Goal: Transaction & Acquisition: Purchase product/service

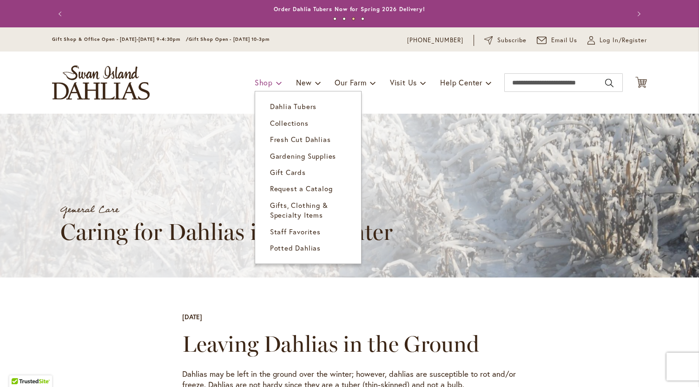
click at [261, 86] on span "Shop" at bounding box center [264, 83] width 18 height 10
click at [294, 105] on span "Dahlia Tubers" at bounding box center [293, 106] width 46 height 9
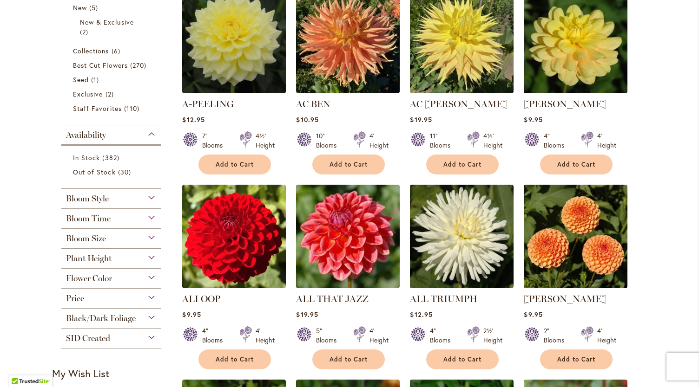
scroll to position [242, 0]
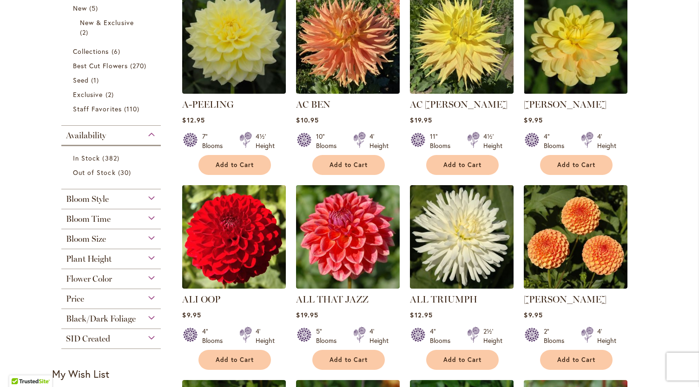
click at [146, 259] on div "Plant Height" at bounding box center [110, 256] width 99 height 15
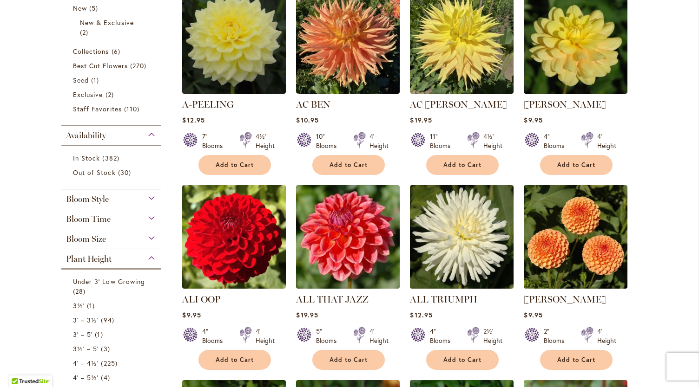
scroll to position [490, 0]
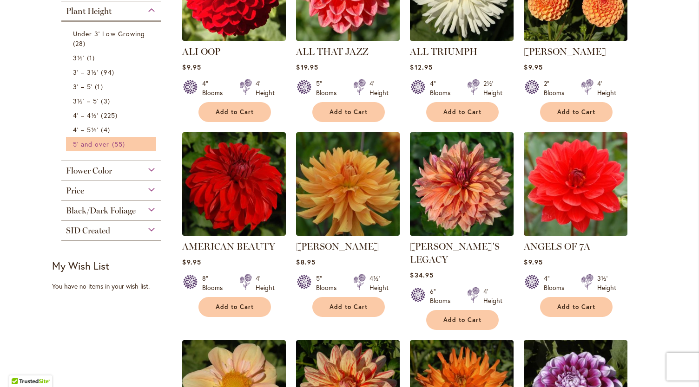
click at [95, 143] on span "5' and over" at bounding box center [91, 144] width 37 height 9
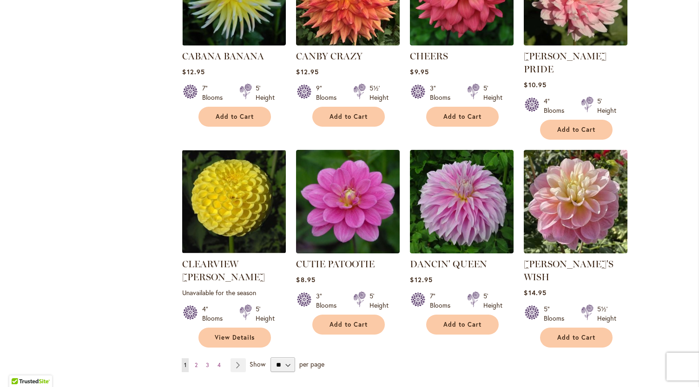
scroll to position [665, 0]
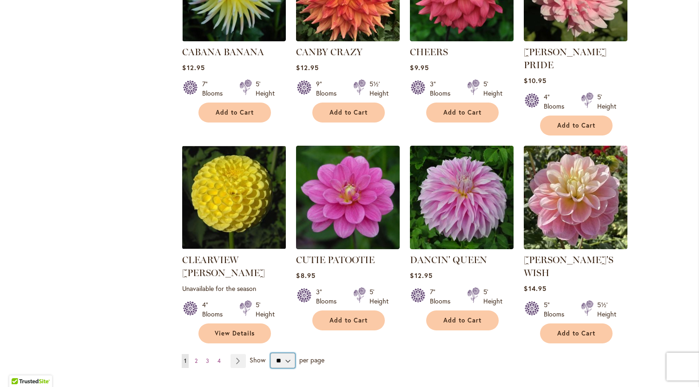
click at [282, 354] on select "** ** ** **" at bounding box center [282, 361] width 24 height 15
select select "**"
click at [270, 354] on select "** ** ** **" at bounding box center [282, 361] width 24 height 15
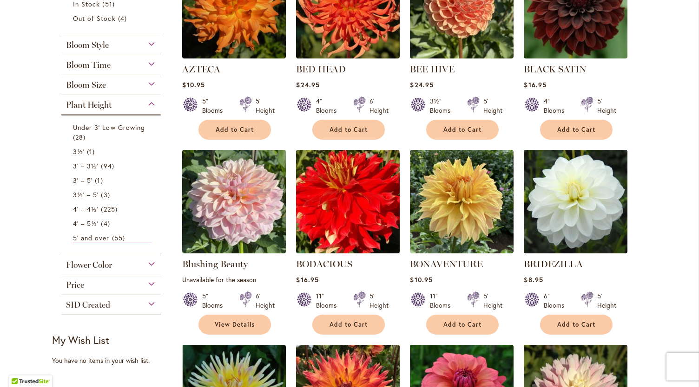
scroll to position [257, 0]
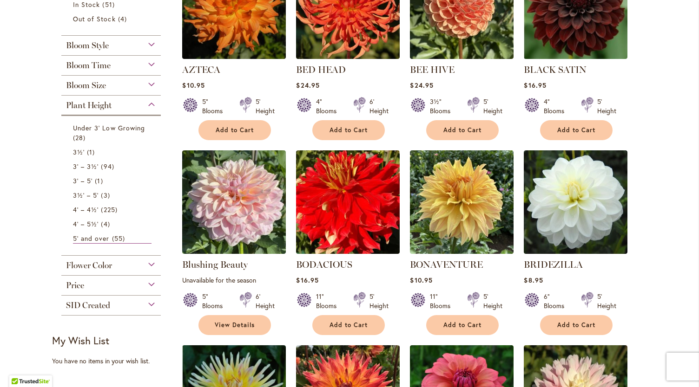
click at [144, 260] on div "Flower Color" at bounding box center [110, 263] width 99 height 15
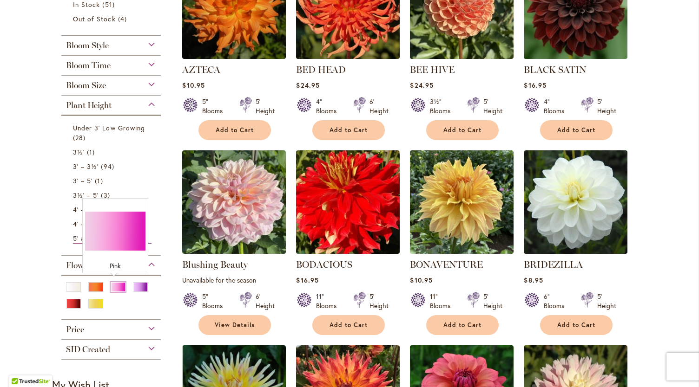
click at [111, 284] on div "Pink" at bounding box center [118, 287] width 15 height 10
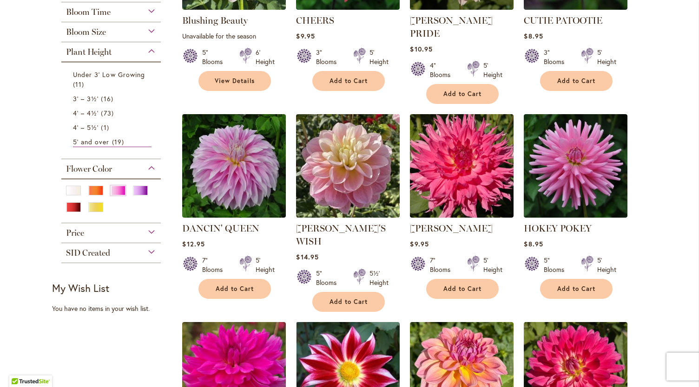
scroll to position [290, 0]
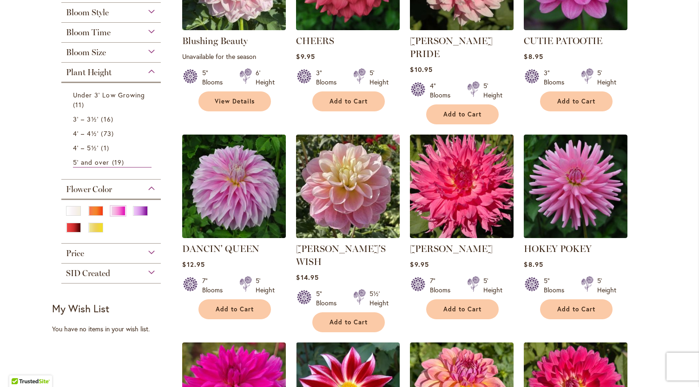
click at [144, 53] on div "Bloom Size" at bounding box center [110, 50] width 99 height 15
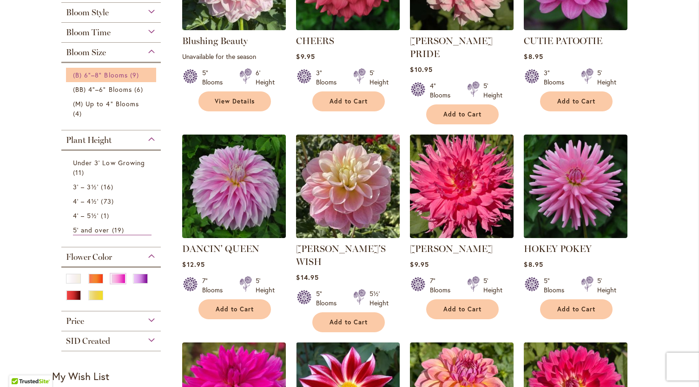
click at [113, 75] on span "(B) 6"–8" Blooms" at bounding box center [100, 75] width 55 height 9
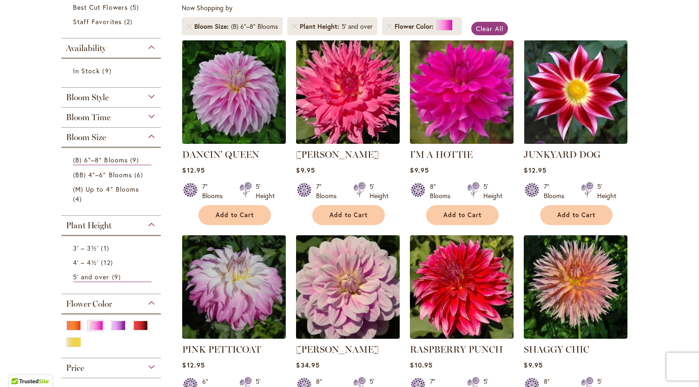
scroll to position [186, 0]
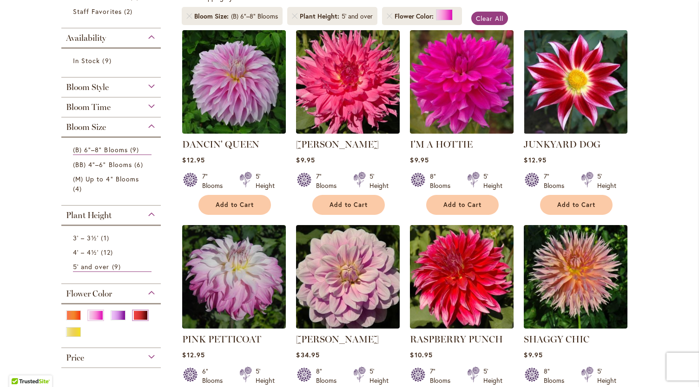
click at [139, 311] on div "Red" at bounding box center [140, 316] width 15 height 10
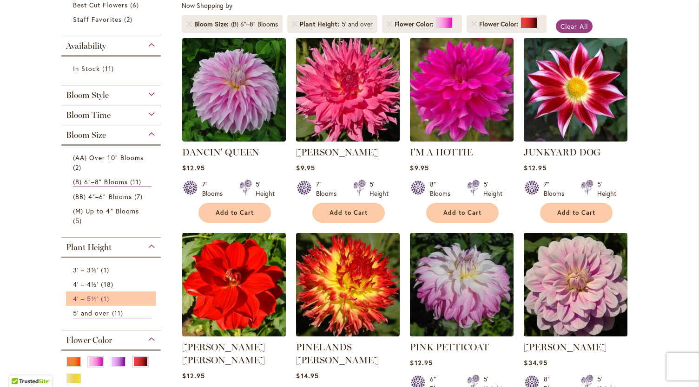
scroll to position [211, 0]
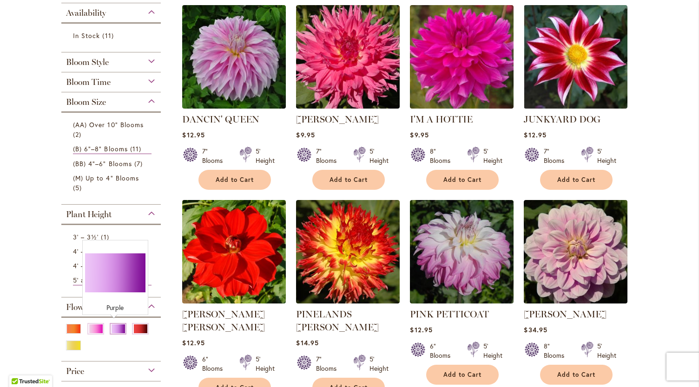
click at [111, 329] on div "Purple" at bounding box center [118, 329] width 15 height 10
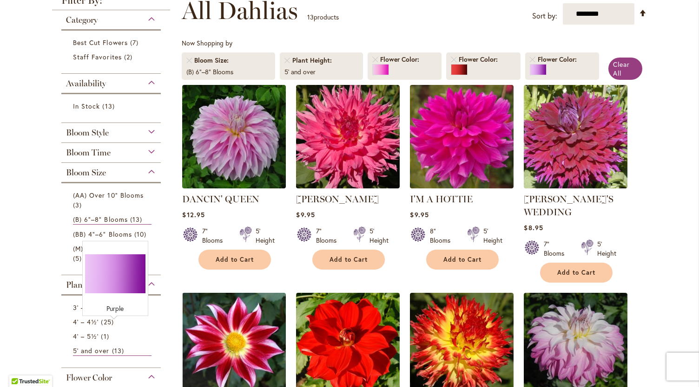
scroll to position [141, 0]
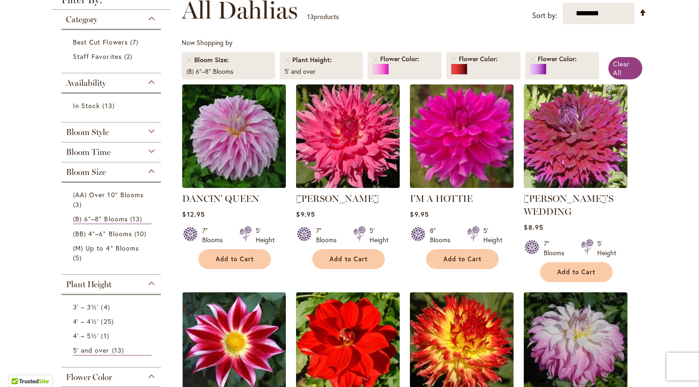
click at [148, 128] on div "Bloom Style" at bounding box center [110, 130] width 99 height 15
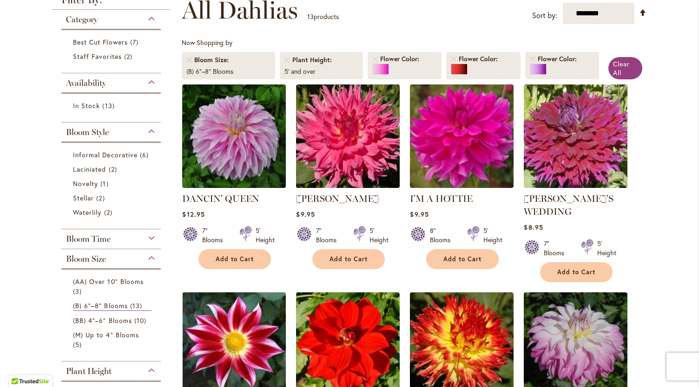
click at [153, 129] on div "Bloom Style" at bounding box center [110, 130] width 99 height 15
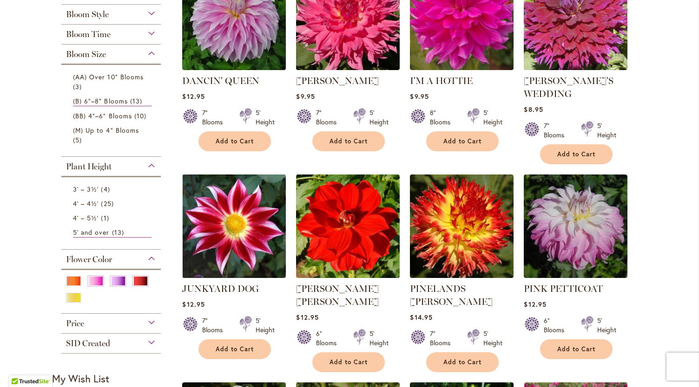
scroll to position [215, 0]
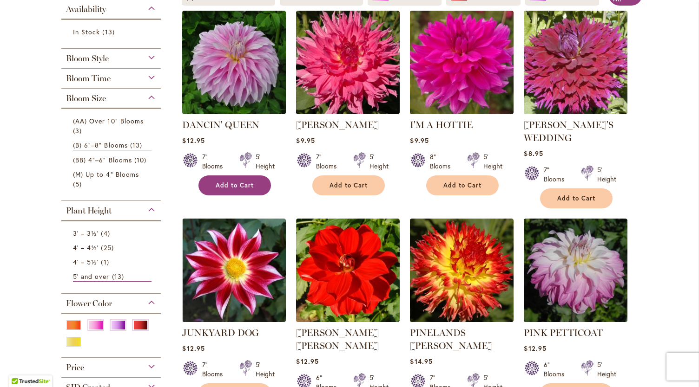
click at [234, 190] on button "Add to Cart" at bounding box center [234, 186] width 72 height 20
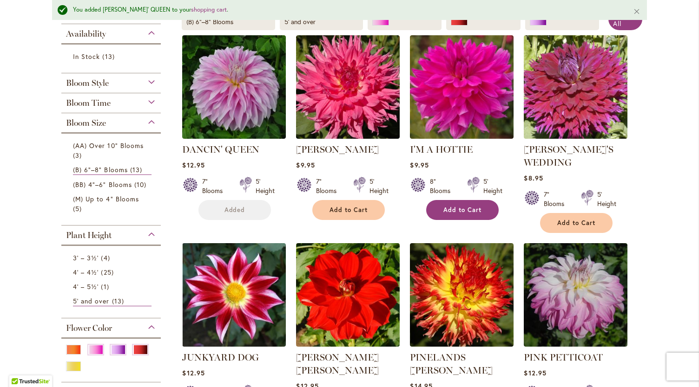
scroll to position [240, 0]
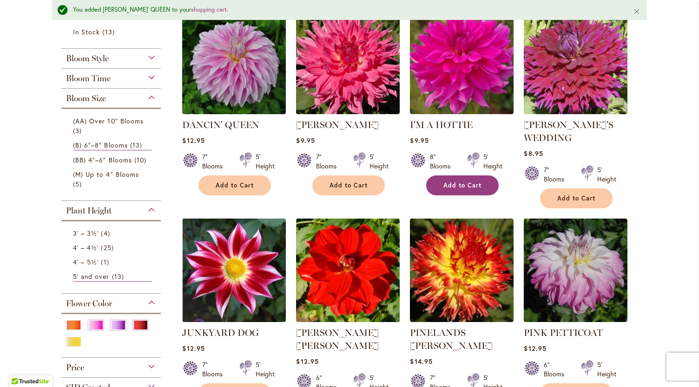
click at [472, 185] on span "Add to Cart" at bounding box center [462, 186] width 38 height 8
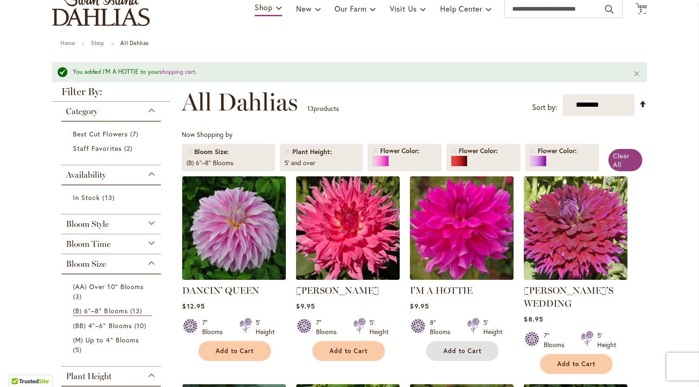
scroll to position [73, 0]
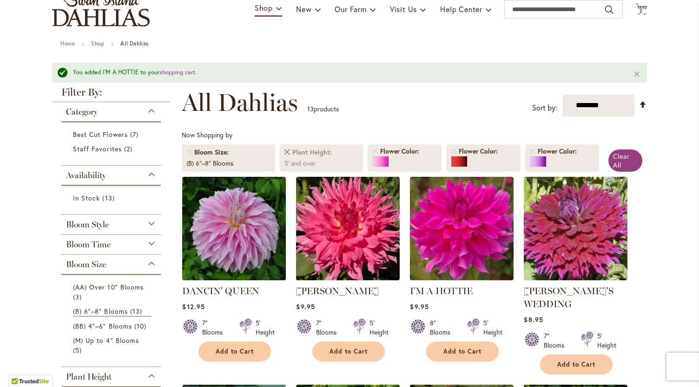
click at [284, 154] on link "Remove Plant Height 5' and over" at bounding box center [287, 153] width 6 height 6
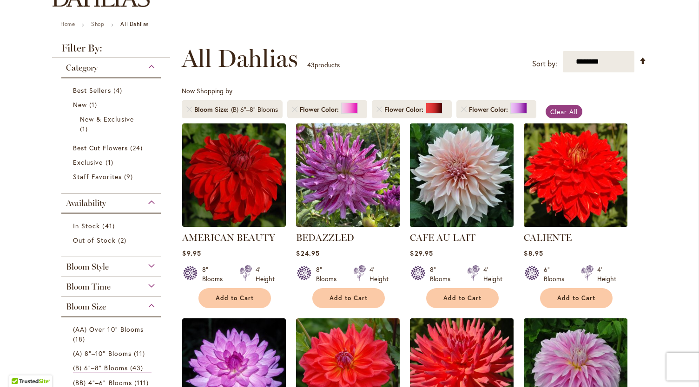
scroll to position [93, 0]
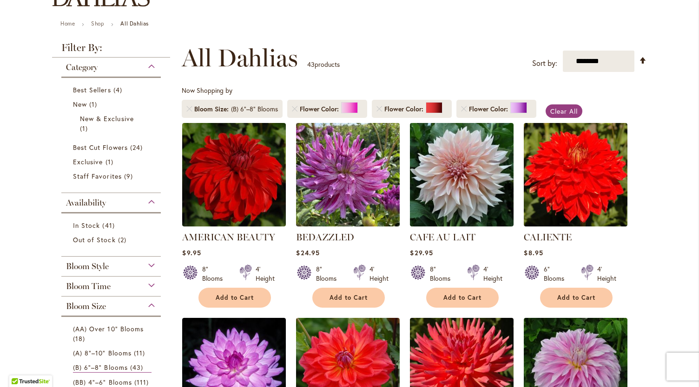
click at [123, 266] on div "Bloom Style" at bounding box center [110, 264] width 99 height 15
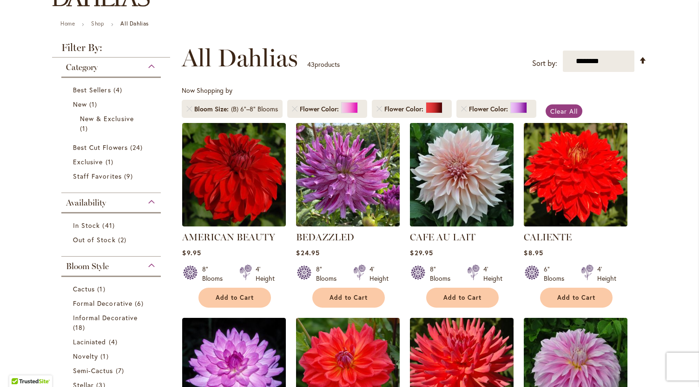
scroll to position [349, 0]
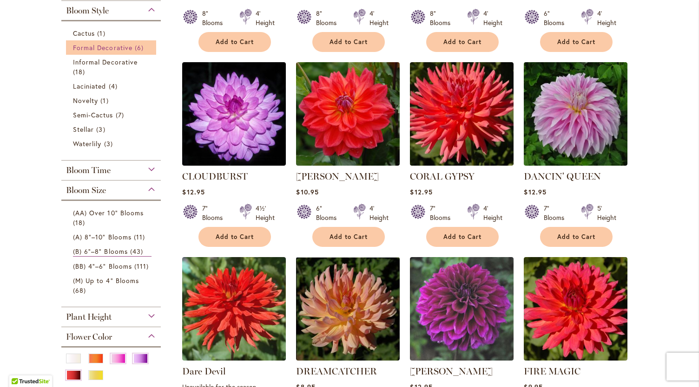
click at [125, 50] on span "Formal Decorative" at bounding box center [102, 47] width 59 height 9
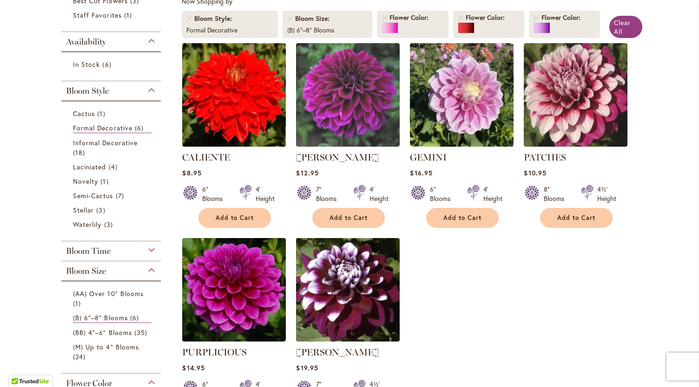
scroll to position [178, 0]
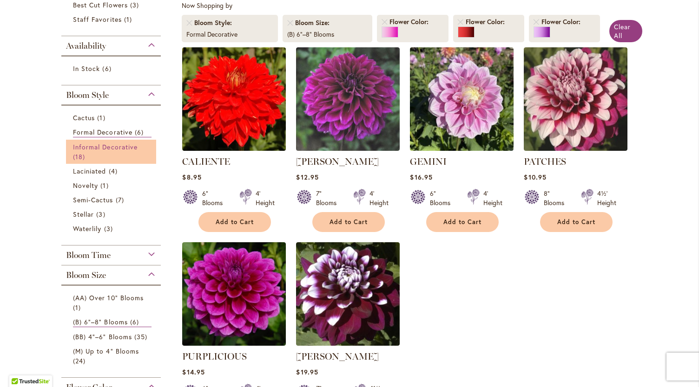
click at [106, 147] on span "Informal Decorative" at bounding box center [105, 147] width 65 height 9
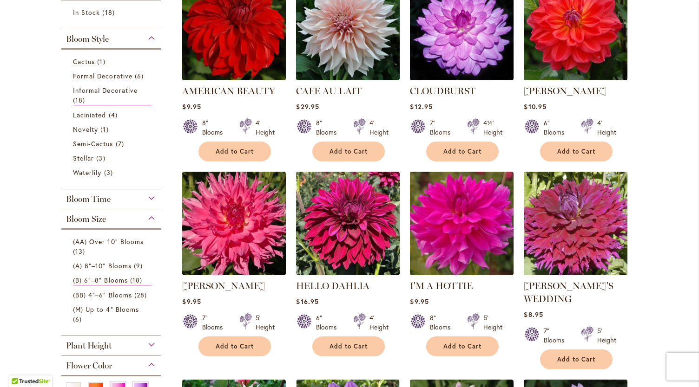
scroll to position [249, 0]
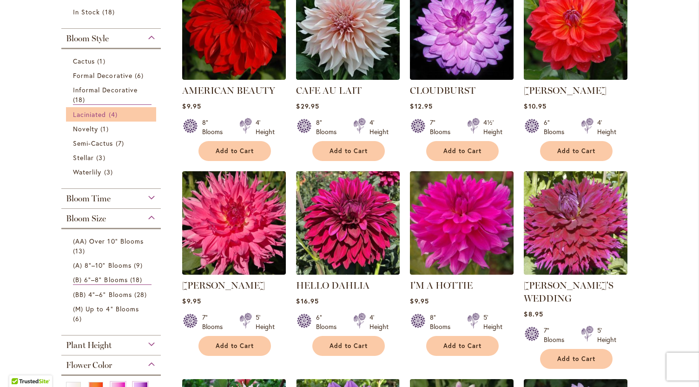
click at [90, 116] on span "Laciniated" at bounding box center [89, 114] width 33 height 9
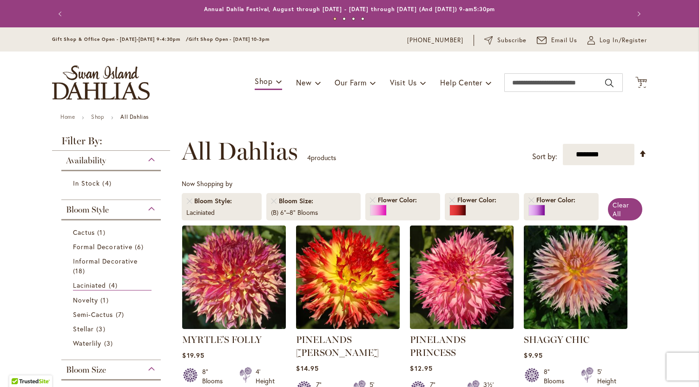
scroll to position [144, 0]
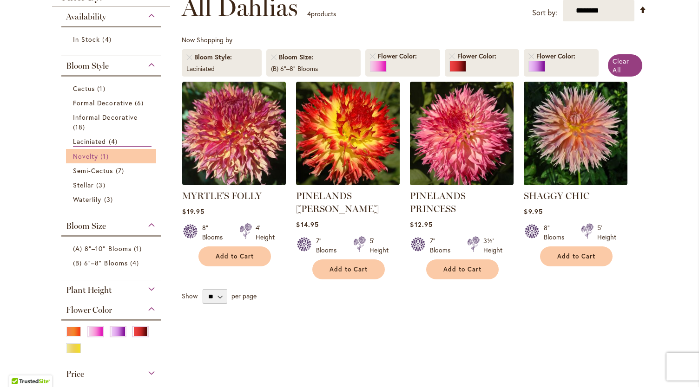
click at [82, 155] on span "Novelty" at bounding box center [85, 156] width 25 height 9
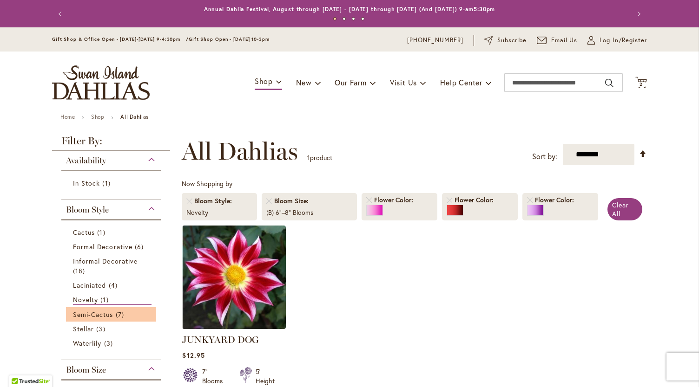
scroll to position [144, 0]
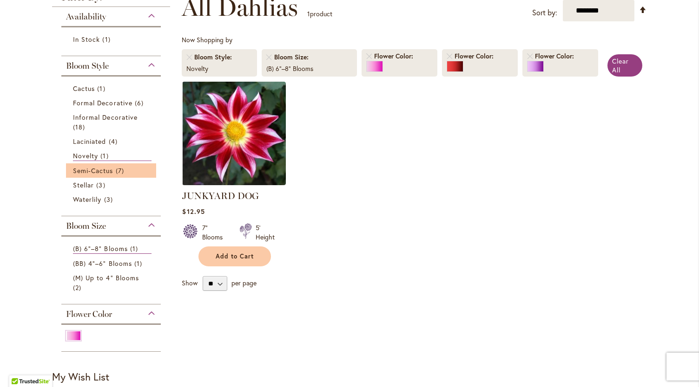
click at [111, 175] on li "Semi-Cactus 7 items" at bounding box center [111, 171] width 90 height 14
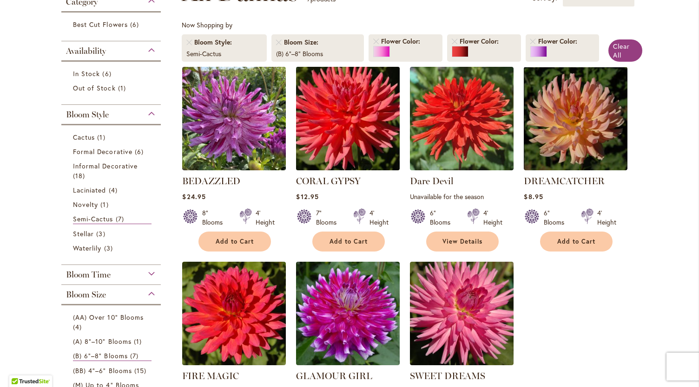
scroll to position [168, 0]
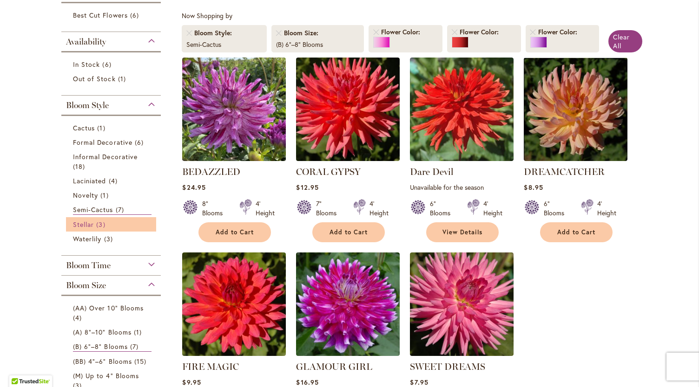
click at [92, 223] on link "Stellar 3 items" at bounding box center [112, 225] width 79 height 10
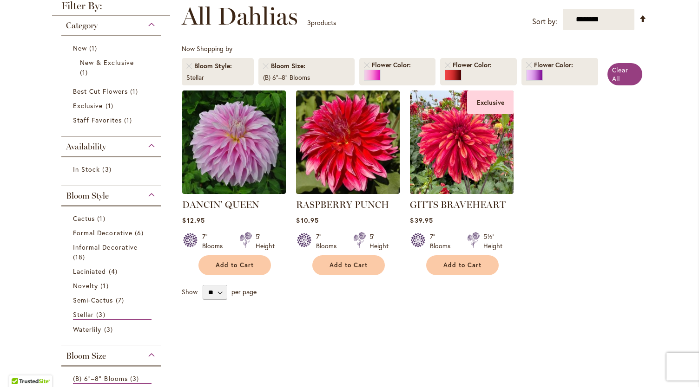
scroll to position [144, 0]
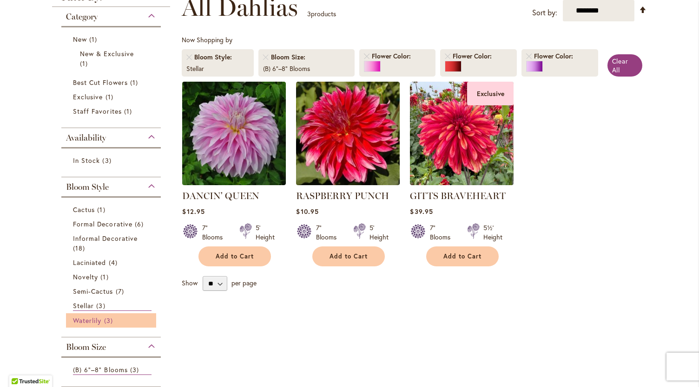
click at [95, 324] on link "Waterlily 3 items" at bounding box center [112, 321] width 79 height 10
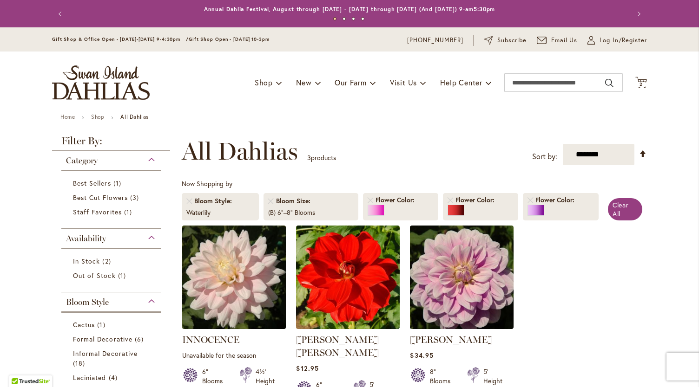
scroll to position [114, 0]
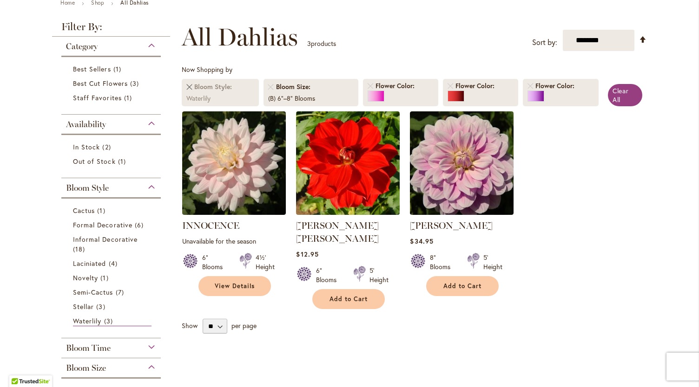
click at [186, 86] on link "Remove Bloom Style Waterlily" at bounding box center [189, 87] width 6 height 6
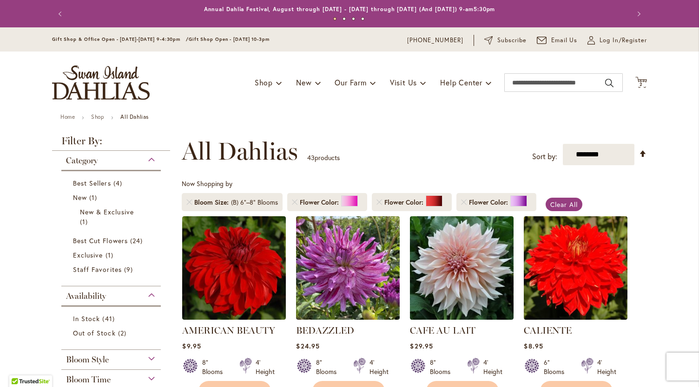
click at [189, 202] on li "Bloom Size (B) 6"–8" Blooms" at bounding box center [232, 202] width 101 height 18
click at [186, 200] on link at bounding box center [189, 203] width 6 height 6
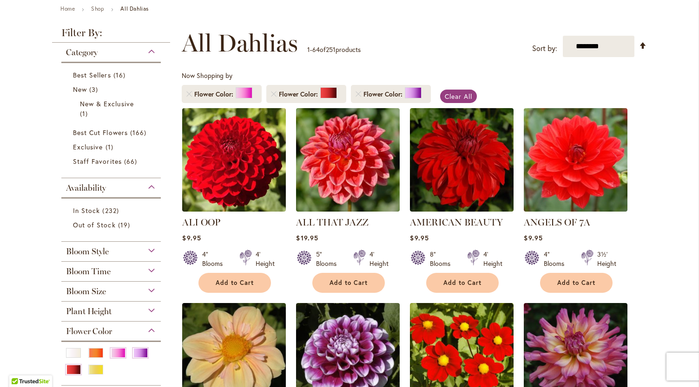
scroll to position [26, 0]
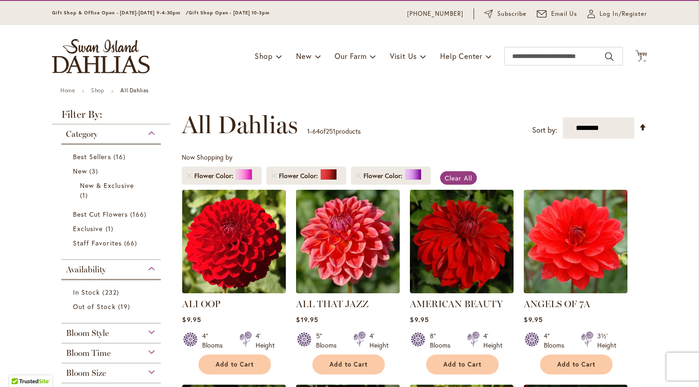
click at [134, 335] on div "Bloom Style" at bounding box center [110, 331] width 99 height 15
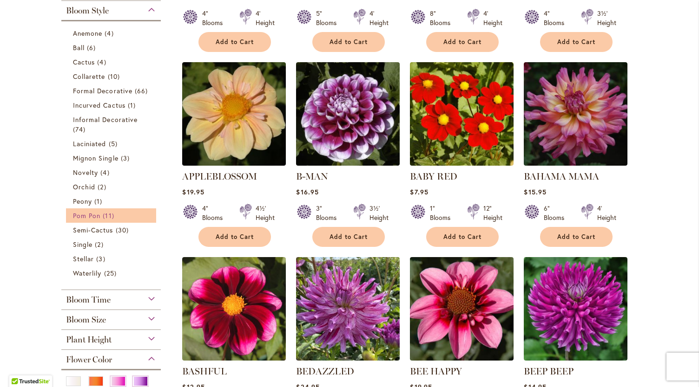
click at [115, 214] on link "Pom Pon 11 items" at bounding box center [112, 216] width 79 height 10
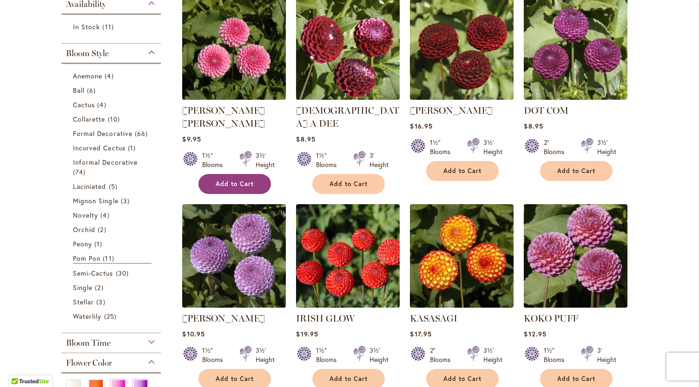
scroll to position [234, 0]
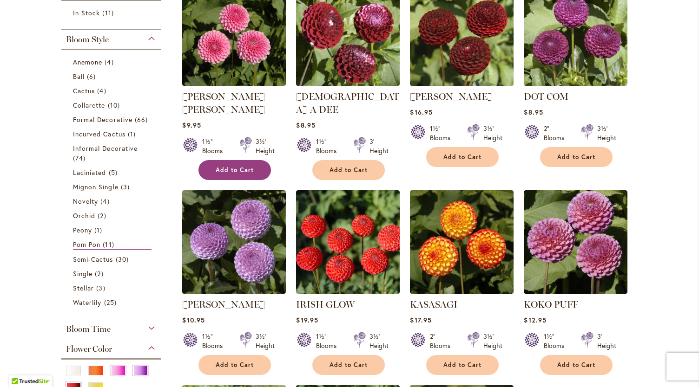
click at [214, 161] on button "Add to Cart" at bounding box center [234, 170] width 72 height 20
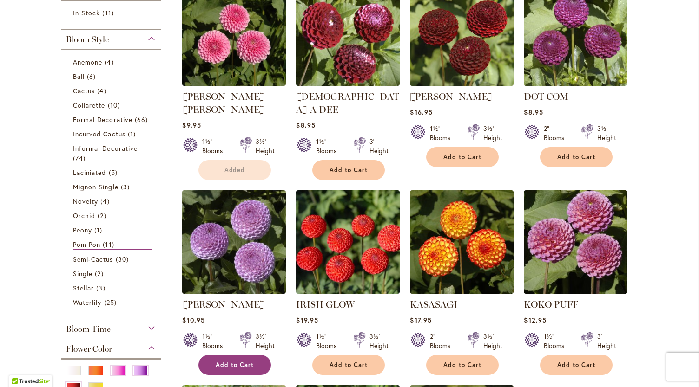
click at [229, 355] on button "Add to Cart" at bounding box center [234, 365] width 72 height 20
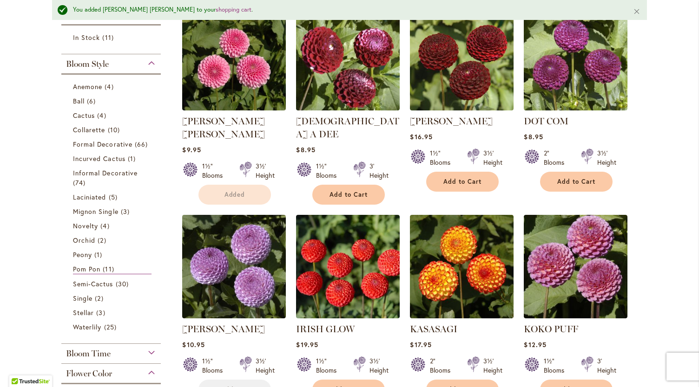
scroll to position [258, 0]
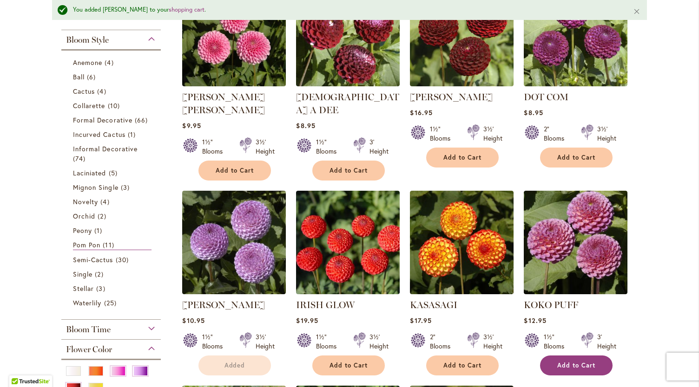
click at [567, 362] on span "Add to Cart" at bounding box center [576, 366] width 38 height 8
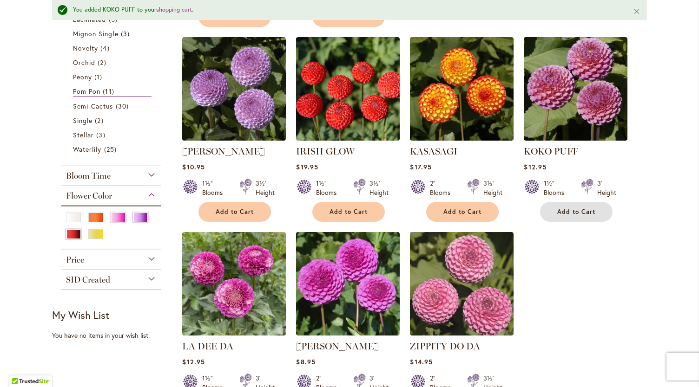
scroll to position [473, 0]
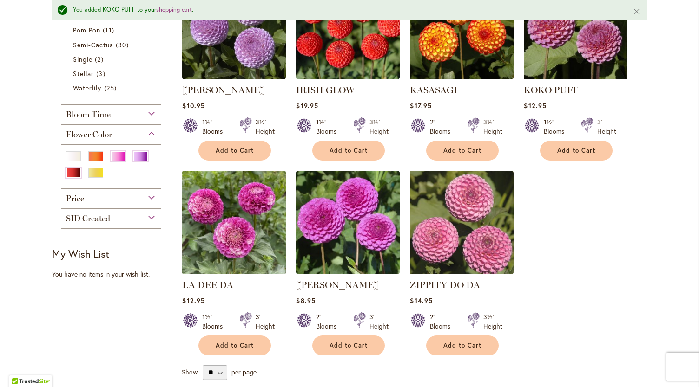
click at [240, 220] on img at bounding box center [234, 222] width 109 height 109
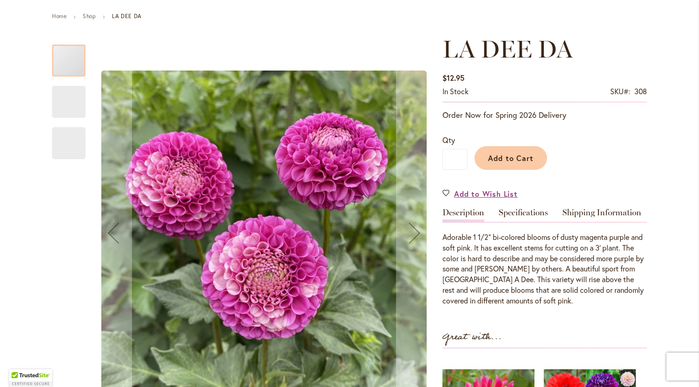
scroll to position [101, 0]
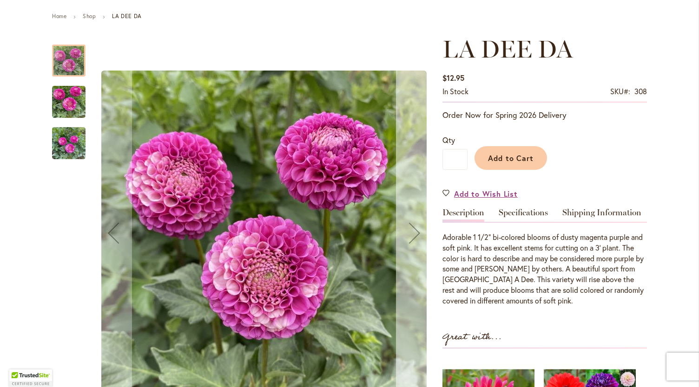
click at [410, 243] on div "Next" at bounding box center [414, 233] width 37 height 37
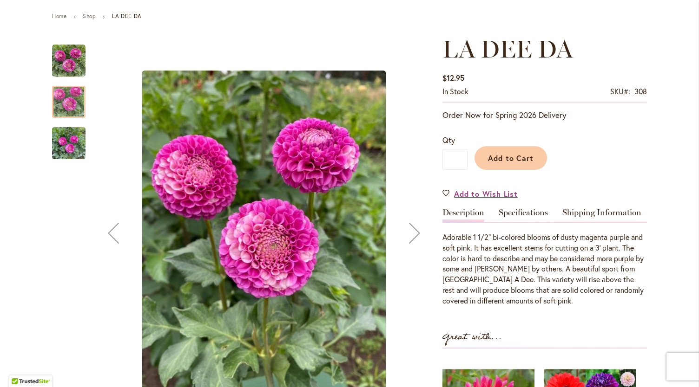
click at [410, 243] on div "Next" at bounding box center [414, 233] width 37 height 37
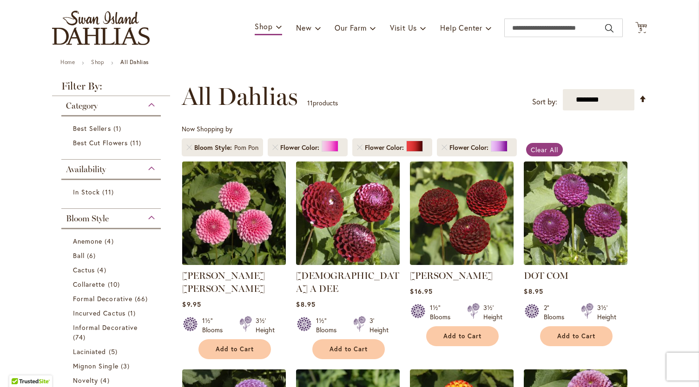
scroll to position [55, 0]
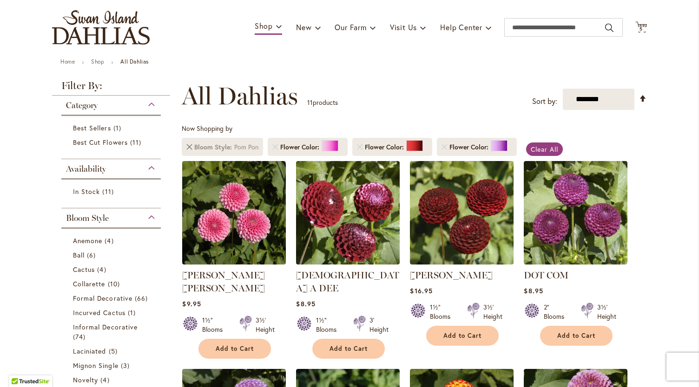
click at [186, 144] on link "Remove Bloom Style Pom Pon" at bounding box center [189, 147] width 6 height 6
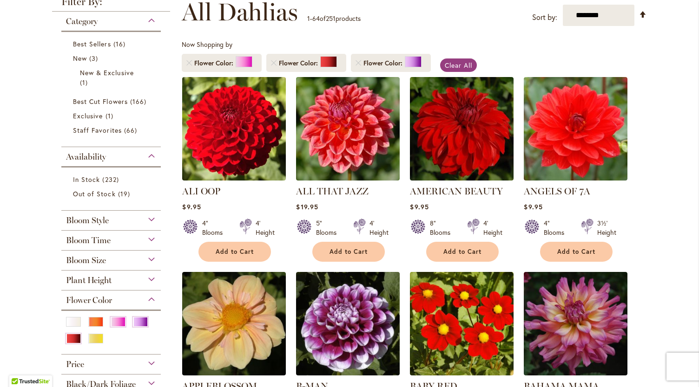
scroll to position [141, 0]
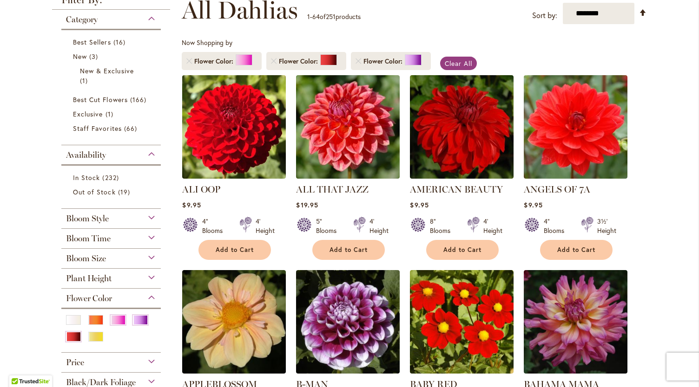
click at [146, 277] on div "Plant Height" at bounding box center [110, 276] width 99 height 15
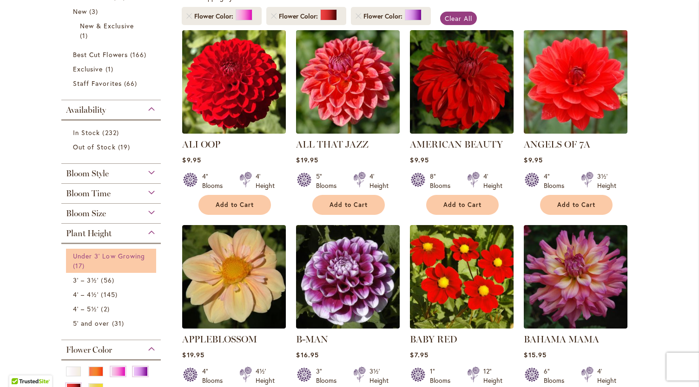
scroll to position [187, 0]
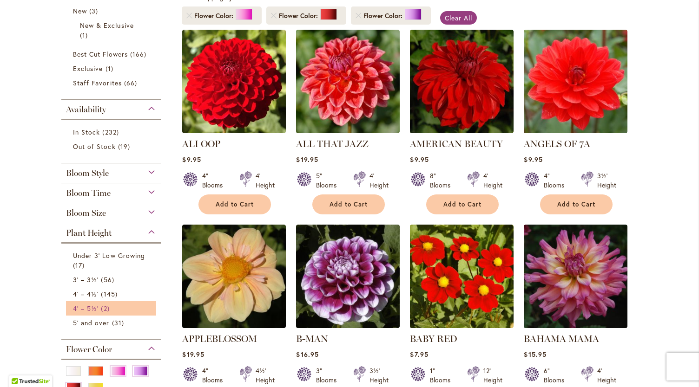
click at [112, 307] on link "4' – 5½' 2 items" at bounding box center [112, 309] width 79 height 10
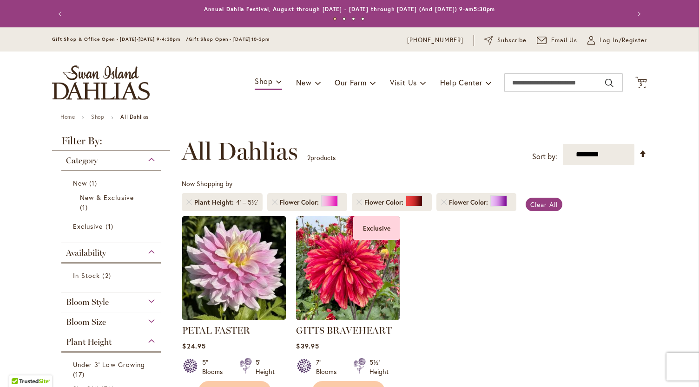
scroll to position [144, 0]
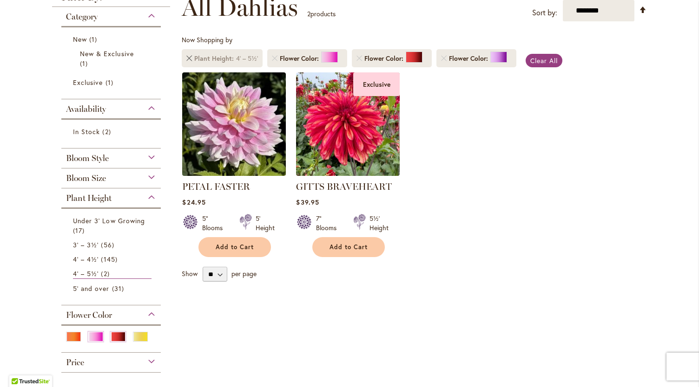
click at [186, 56] on link "Remove Plant Height 4' – 5½'" at bounding box center [189, 59] width 6 height 6
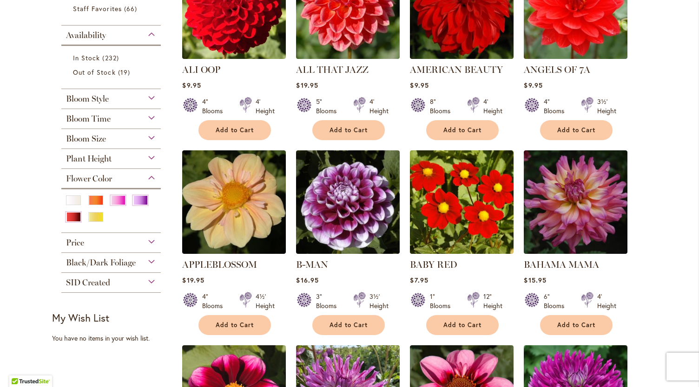
scroll to position [261, 0]
click at [100, 161] on span "Plant Height" at bounding box center [89, 159] width 46 height 10
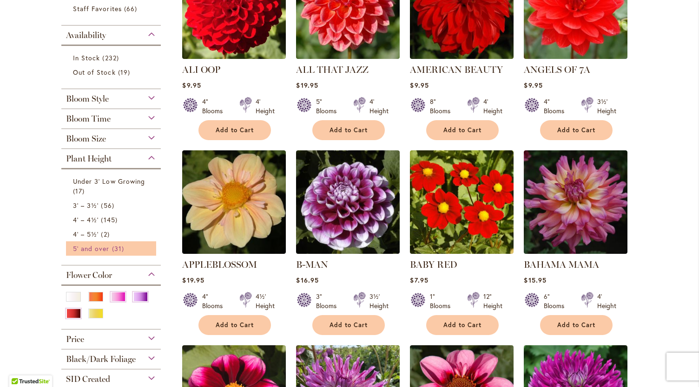
click at [99, 246] on span "5' and over" at bounding box center [91, 248] width 37 height 9
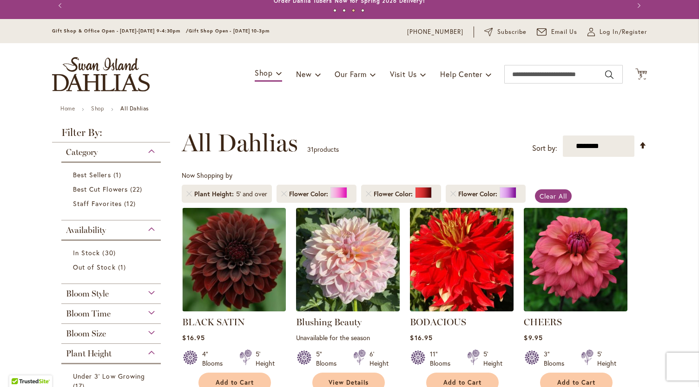
scroll to position [8, 0]
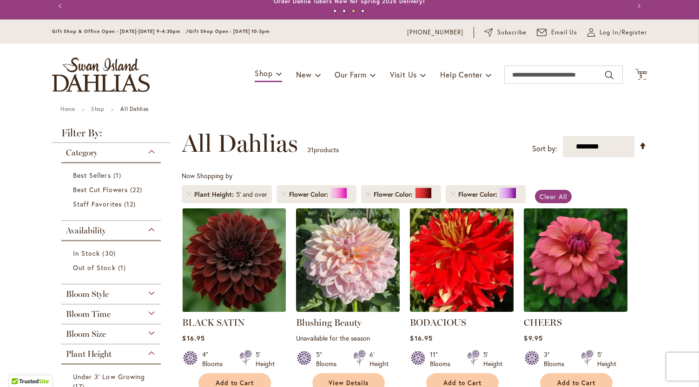
click at [182, 195] on li "Plant Height 5' and over" at bounding box center [227, 194] width 90 height 18
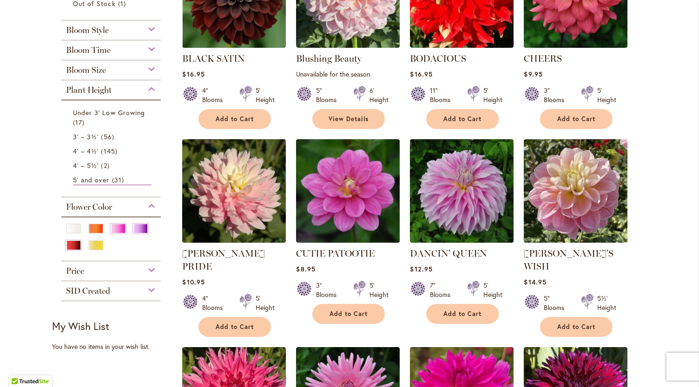
scroll to position [273, 0]
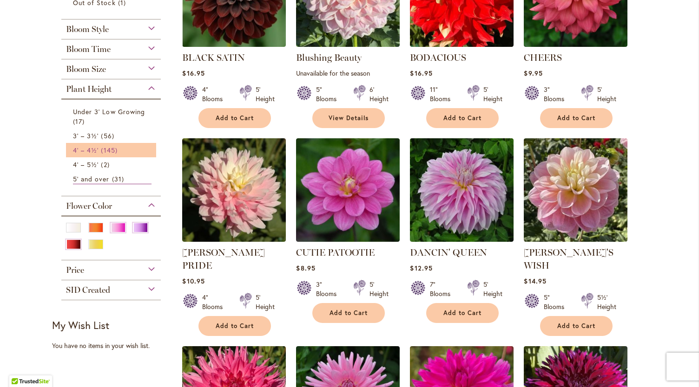
click at [101, 149] on span "145 items" at bounding box center [110, 150] width 19 height 10
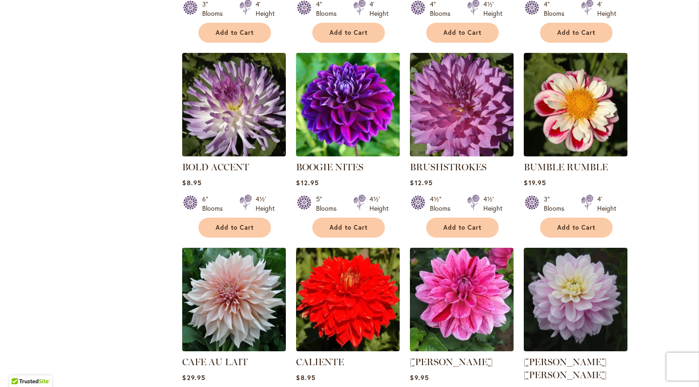
scroll to position [750, 0]
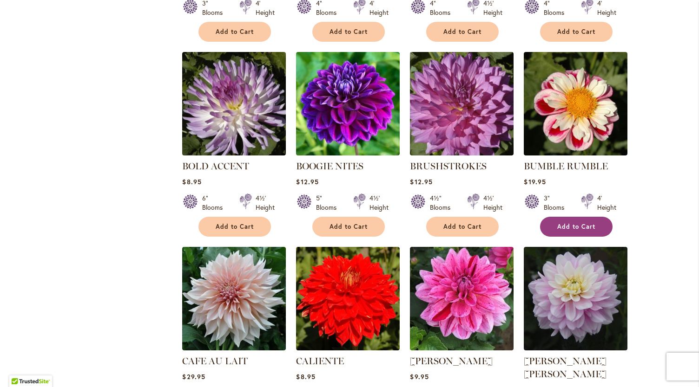
click at [575, 228] on span "Add to Cart" at bounding box center [576, 227] width 38 height 8
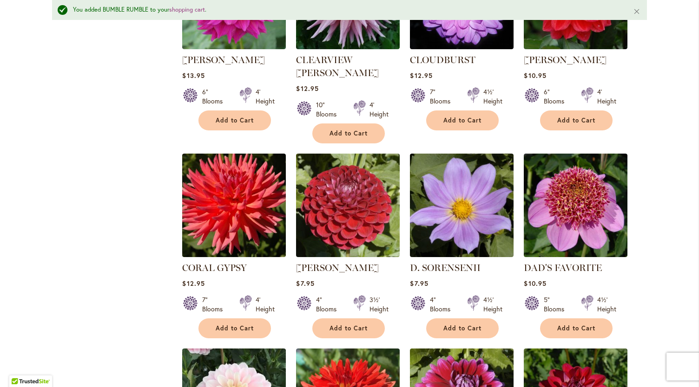
scroll to position [1284, 0]
click at [360, 325] on span "Add to Cart" at bounding box center [348, 329] width 38 height 8
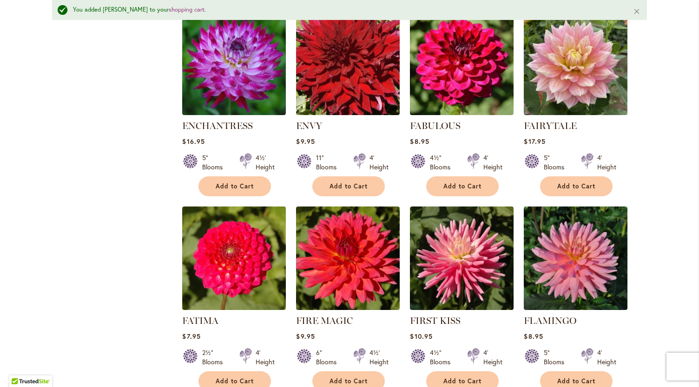
scroll to position [2223, 0]
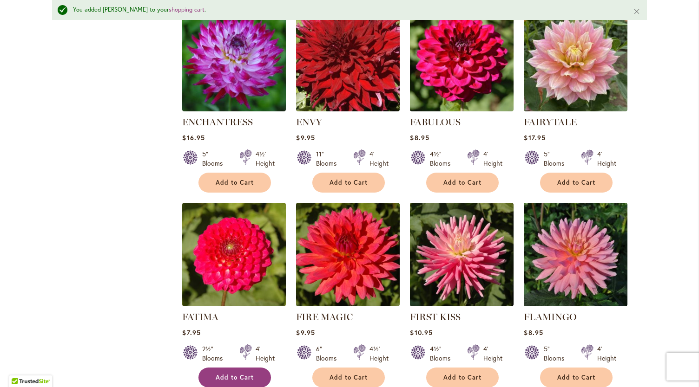
click at [235, 374] on span "Add to Cart" at bounding box center [235, 378] width 38 height 8
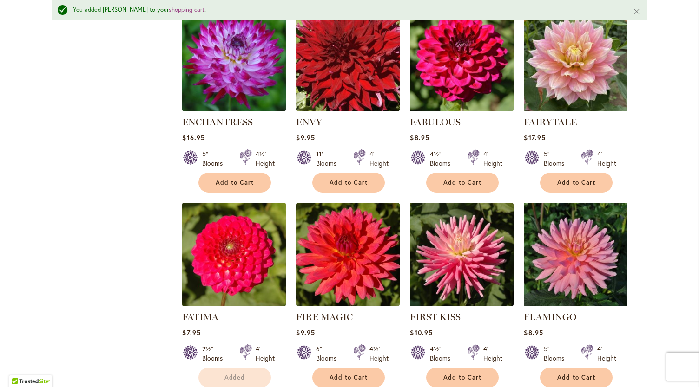
click at [236, 227] on img at bounding box center [234, 254] width 109 height 109
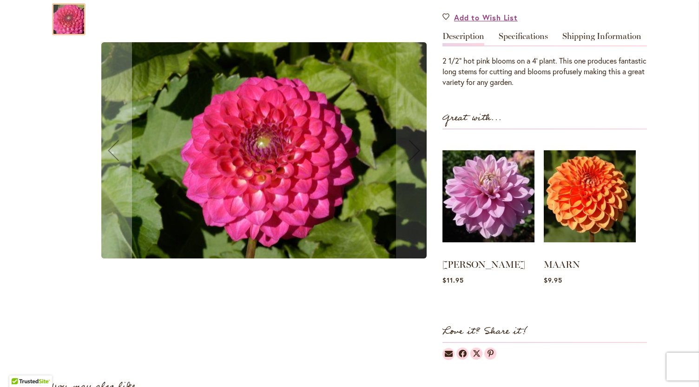
scroll to position [278, 0]
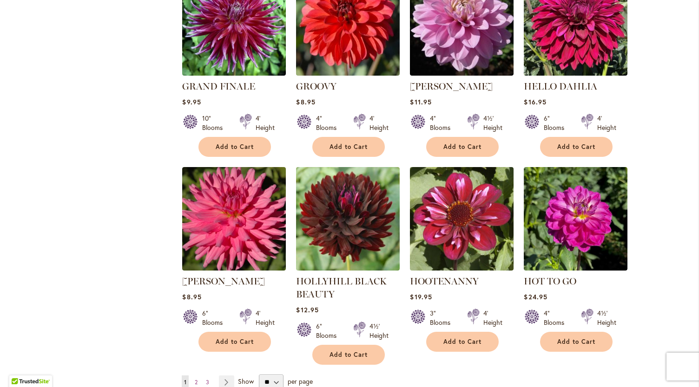
scroll to position [3055, 0]
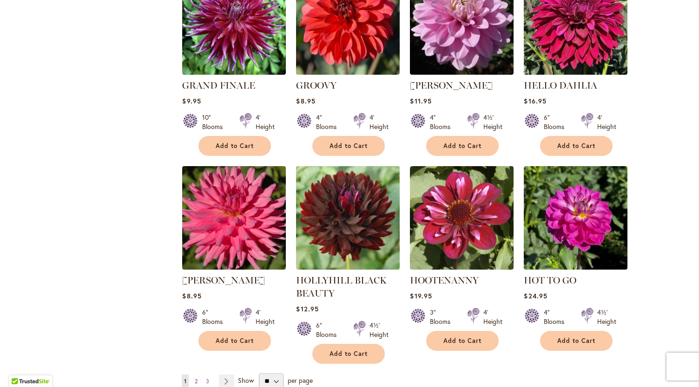
click at [195, 378] on span "2" at bounding box center [196, 381] width 3 height 7
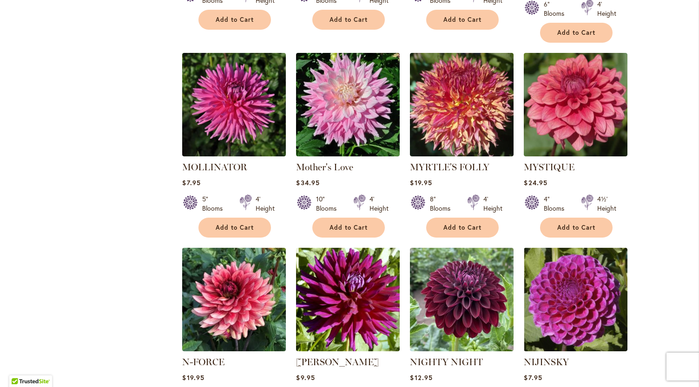
scroll to position [1400, 0]
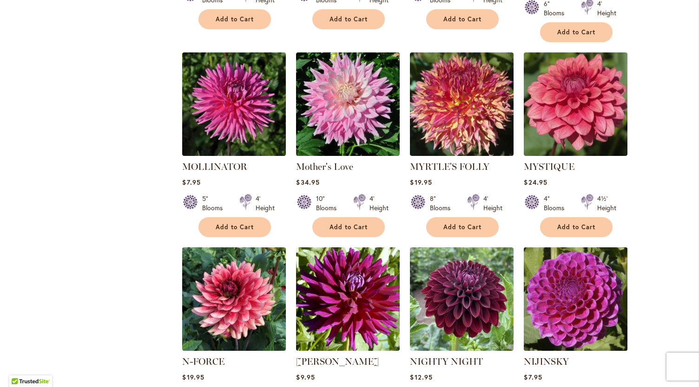
click at [564, 247] on img at bounding box center [575, 299] width 109 height 109
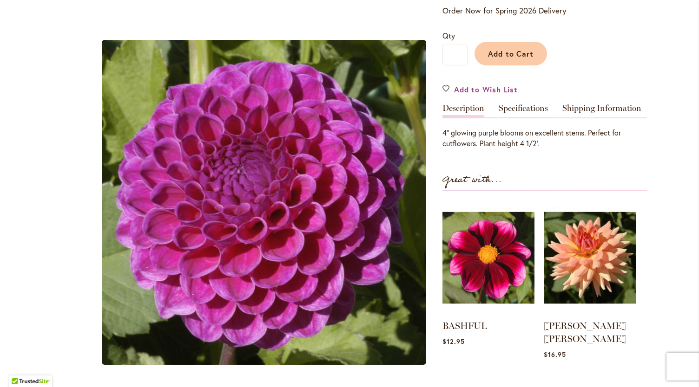
scroll to position [203, 0]
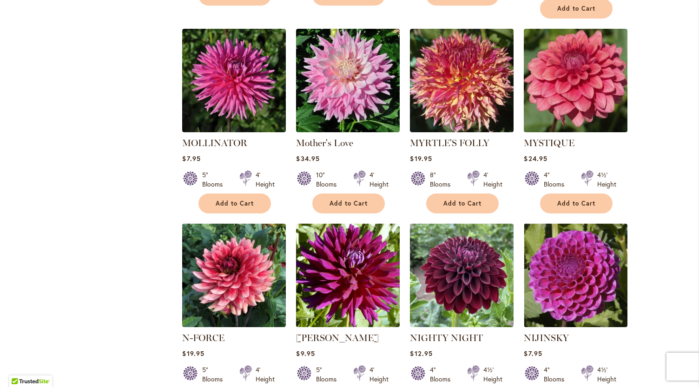
scroll to position [1453, 0]
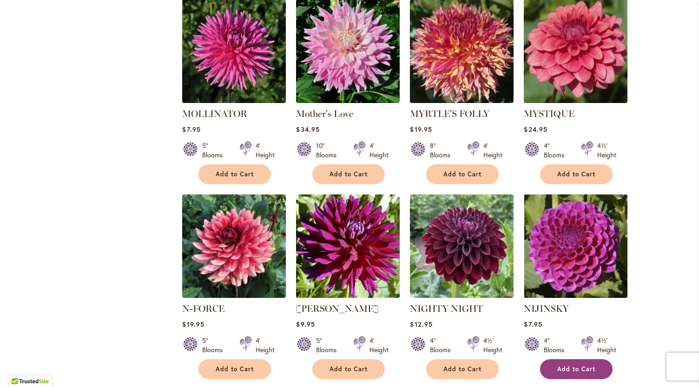
click at [583, 360] on button "Add to Cart" at bounding box center [576, 370] width 72 height 20
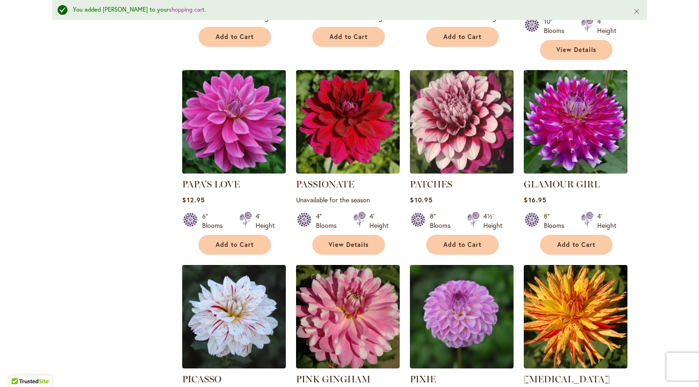
scroll to position [2005, 0]
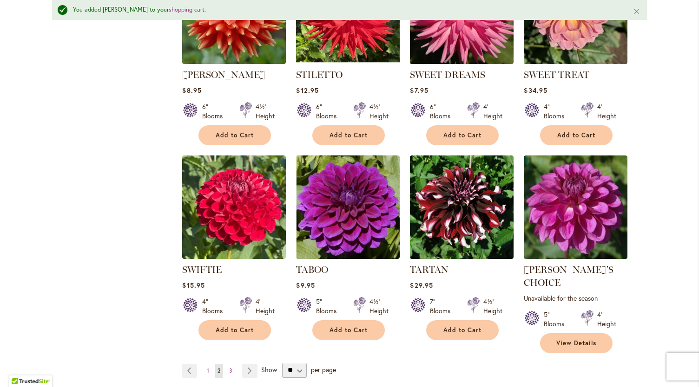
scroll to position [3149, 0]
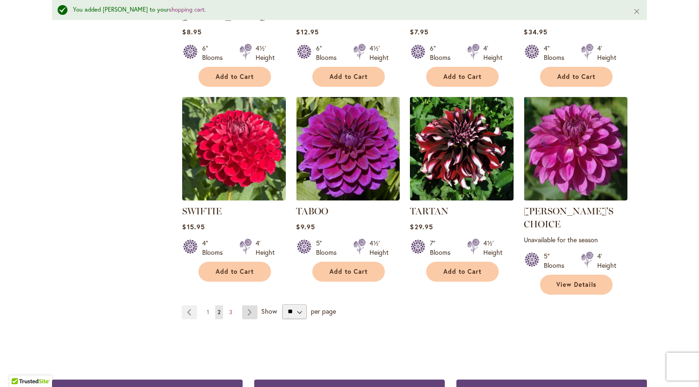
click at [248, 306] on link "Page Next" at bounding box center [249, 313] width 15 height 14
